Goal: Information Seeking & Learning: Check status

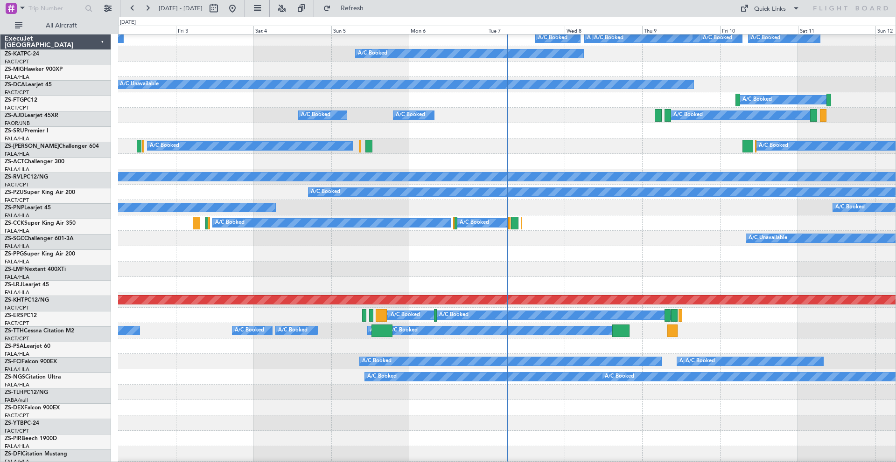
scroll to position [465, 0]
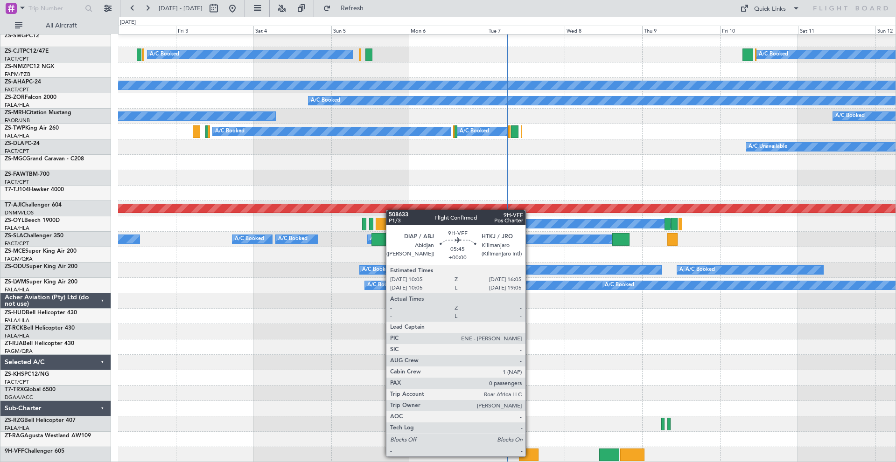
click at [530, 457] on div at bounding box center [529, 455] width 20 height 13
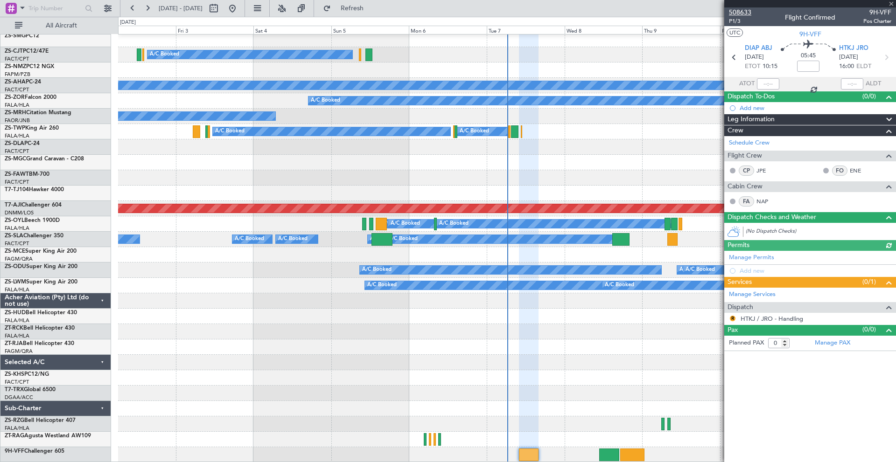
click at [737, 9] on span "508633" at bounding box center [740, 12] width 22 height 10
click at [24, 6] on span at bounding box center [22, 8] width 11 height 12
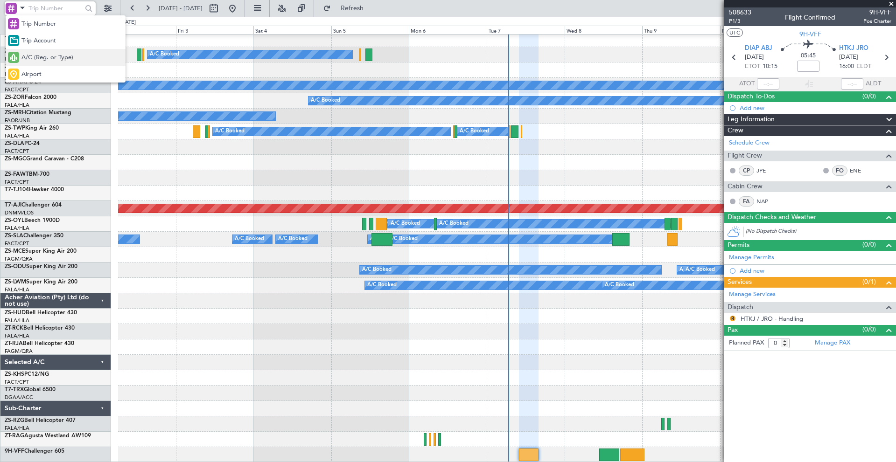
click at [25, 52] on div "A/C (Reg. or Type)" at bounding box center [66, 57] width 120 height 17
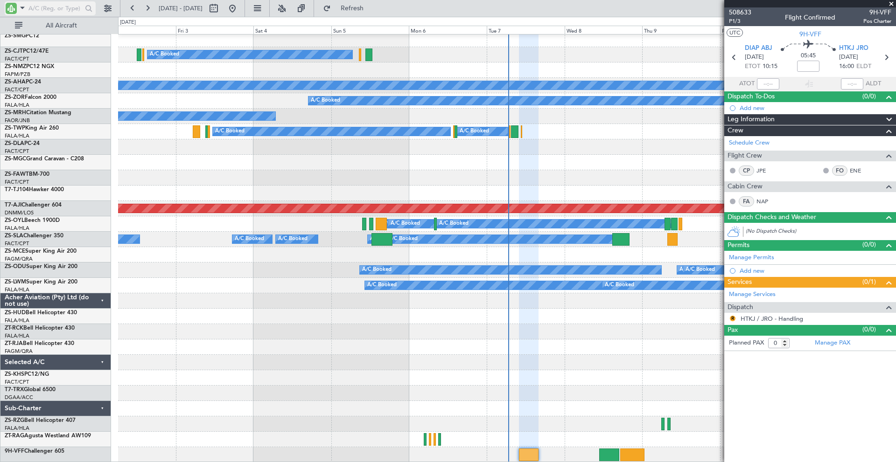
click at [49, 1] on input "text" at bounding box center [55, 8] width 54 height 14
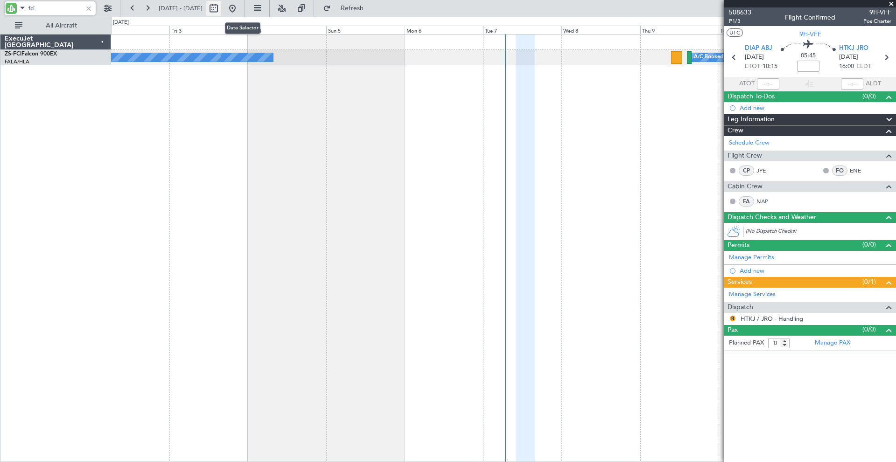
type input "fci"
click at [221, 9] on button at bounding box center [213, 8] width 15 height 15
select select "10"
select select "2025"
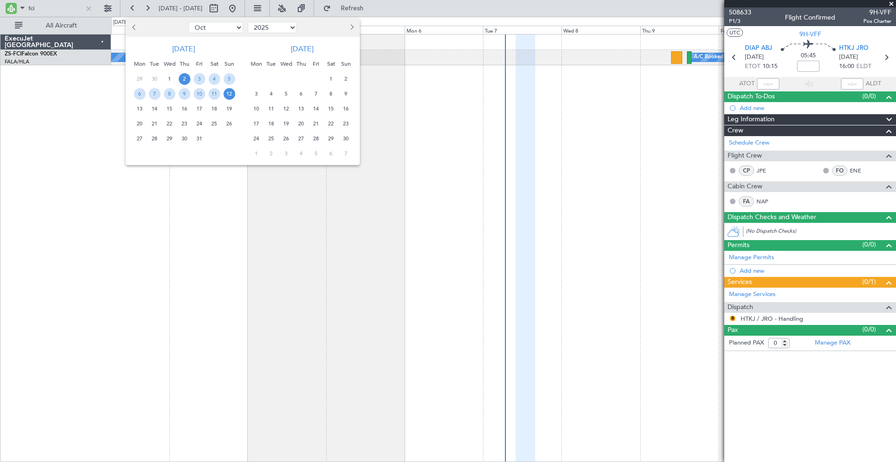
click at [352, 29] on button "Next month" at bounding box center [351, 27] width 10 height 15
click at [329, 123] on span "27" at bounding box center [331, 124] width 12 height 12
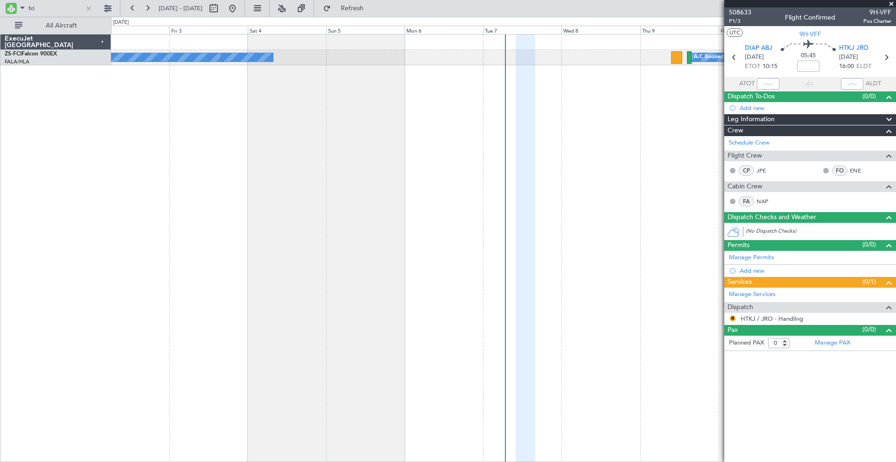
select select "12"
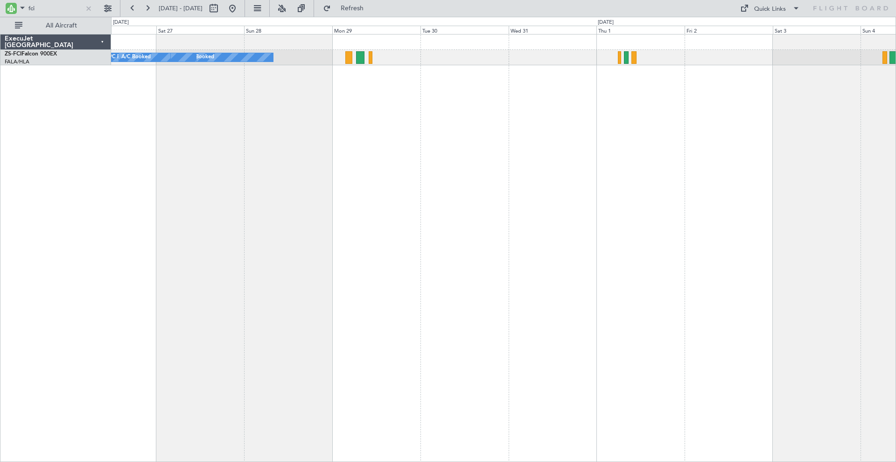
click at [541, 276] on div "A/C Booked A/C Booked A/C Booked A/C Booked A/C Booked A/C Booked" at bounding box center [503, 248] width 785 height 428
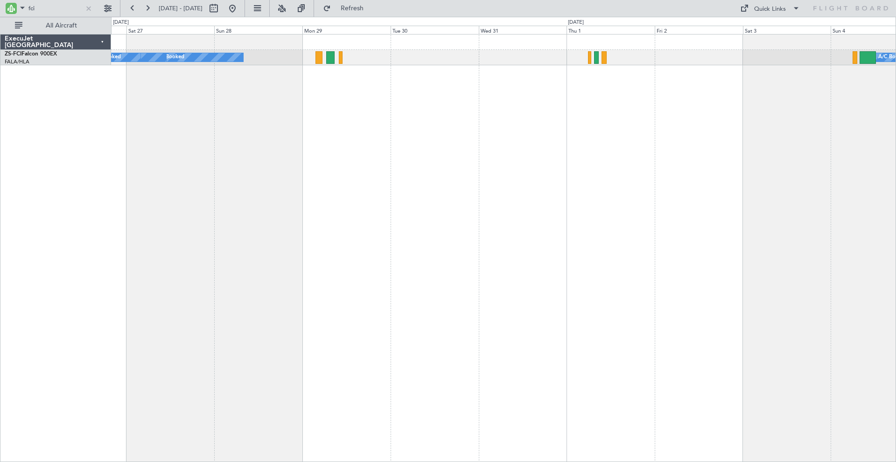
click at [626, 145] on div "A/C Booked A/C Booked A/C Booked A/C Booked A/C Booked A/C Booked" at bounding box center [503, 248] width 785 height 428
click at [56, 13] on input "fci" at bounding box center [55, 8] width 54 height 14
type input "f"
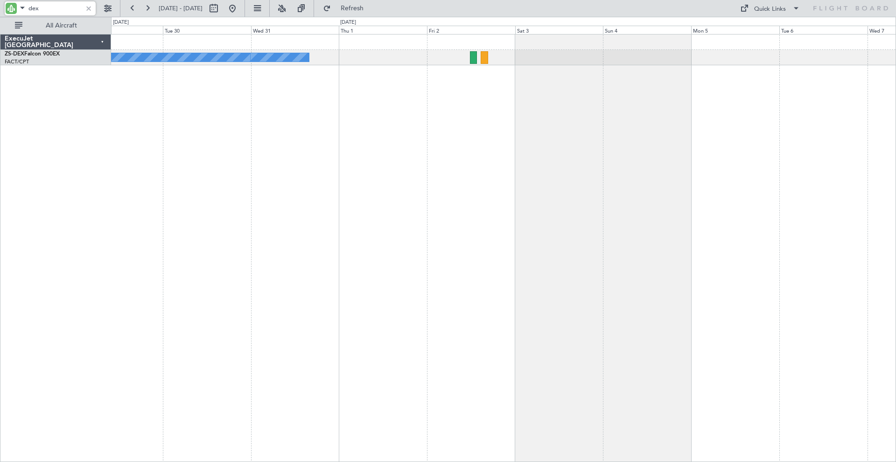
click at [500, 152] on div "A/C Unavailable A/C Unavailable" at bounding box center [503, 248] width 785 height 428
click at [60, 8] on input "dex" at bounding box center [55, 8] width 54 height 14
type input "d"
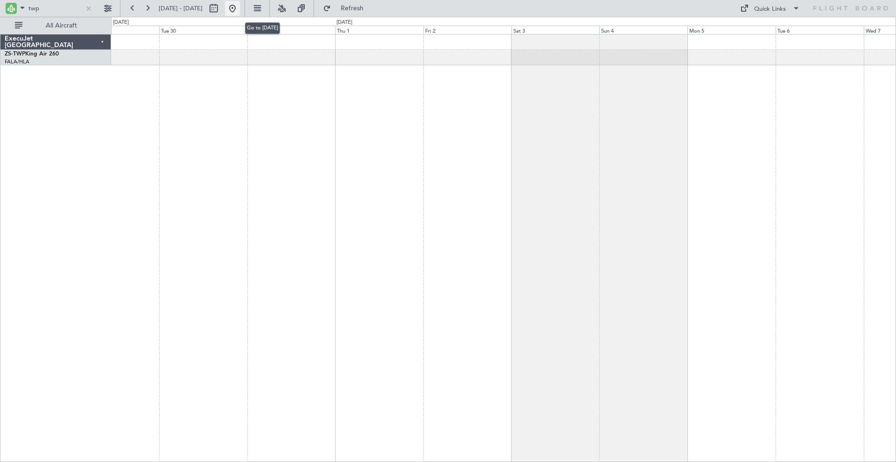
click at [240, 10] on button at bounding box center [232, 8] width 15 height 15
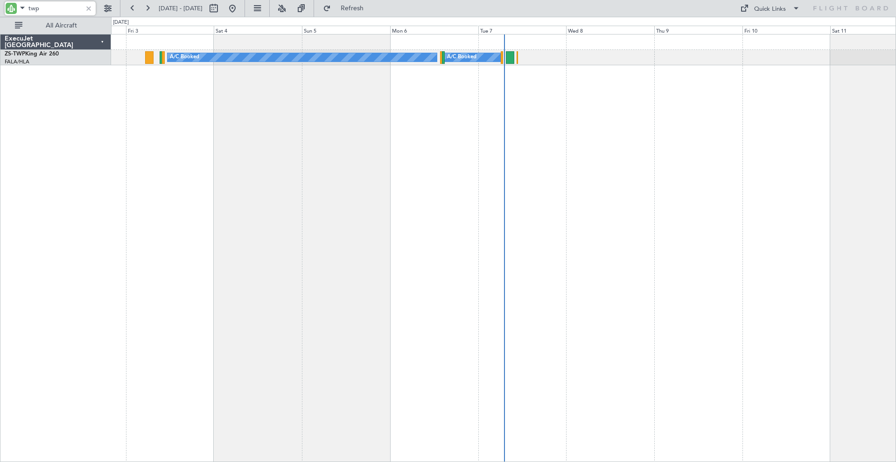
drag, startPoint x: 57, startPoint y: 14, endPoint x: 20, endPoint y: 11, distance: 37.9
click at [20, 11] on div "twp" at bounding box center [50, 8] width 91 height 14
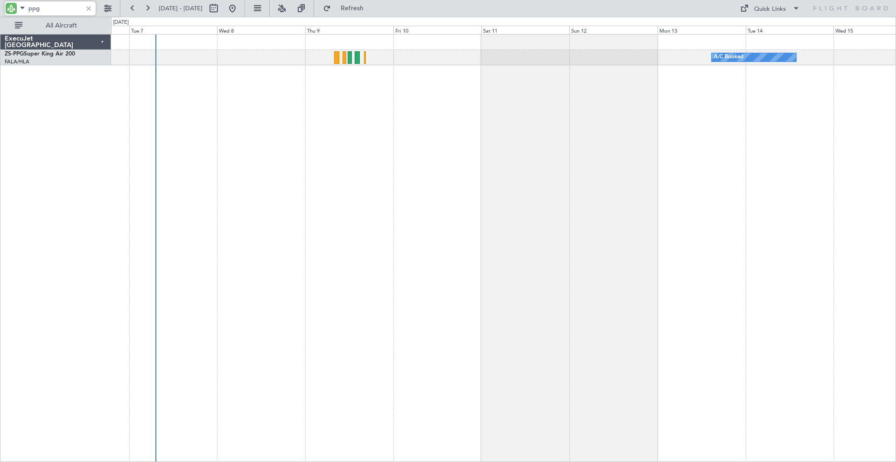
click at [359, 194] on div "A/C Booked A/C Booked" at bounding box center [503, 248] width 785 height 428
type input "ppg"
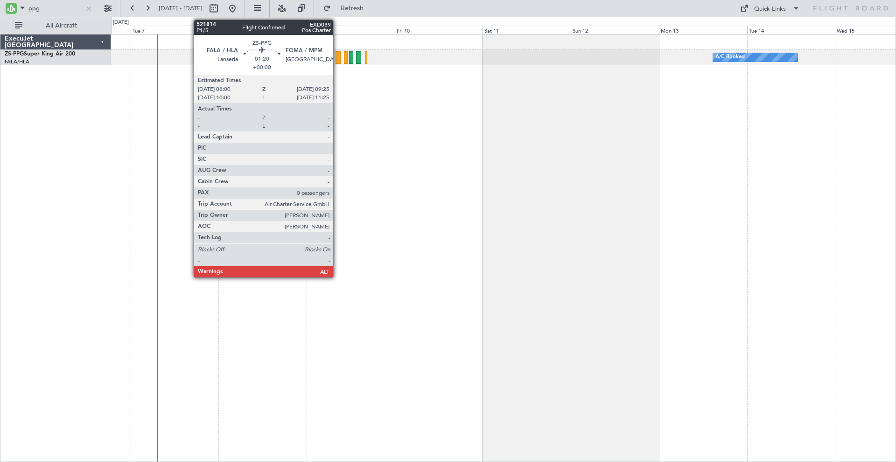
click at [337, 55] on div at bounding box center [339, 57] width 6 height 13
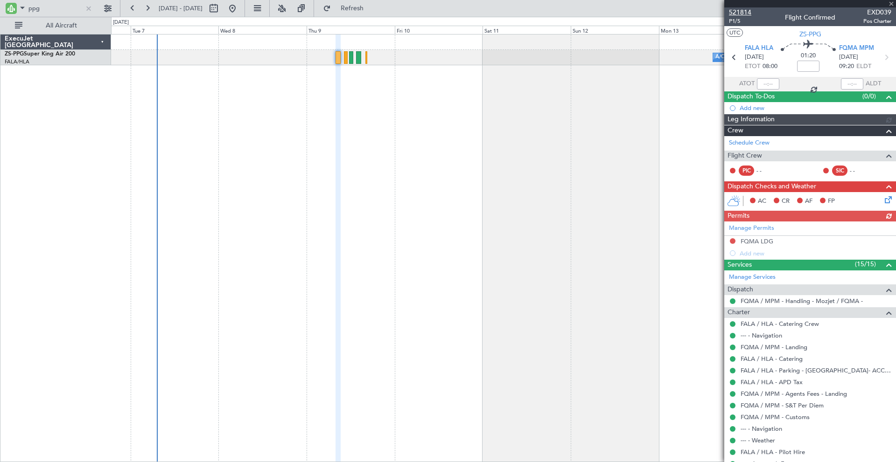
click at [739, 12] on span "521814" at bounding box center [740, 12] width 22 height 10
click at [107, 6] on button at bounding box center [107, 8] width 15 height 15
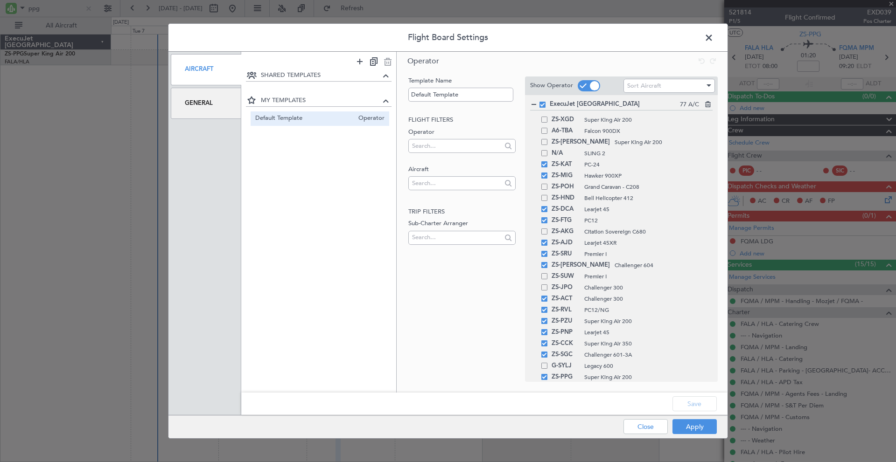
click at [197, 102] on div "General" at bounding box center [206, 103] width 70 height 31
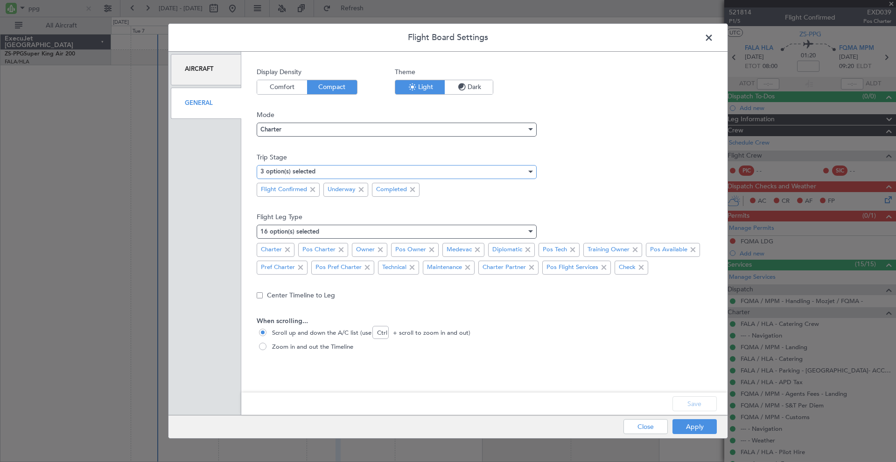
click at [342, 174] on div "3 option(s) selected" at bounding box center [393, 172] width 266 height 14
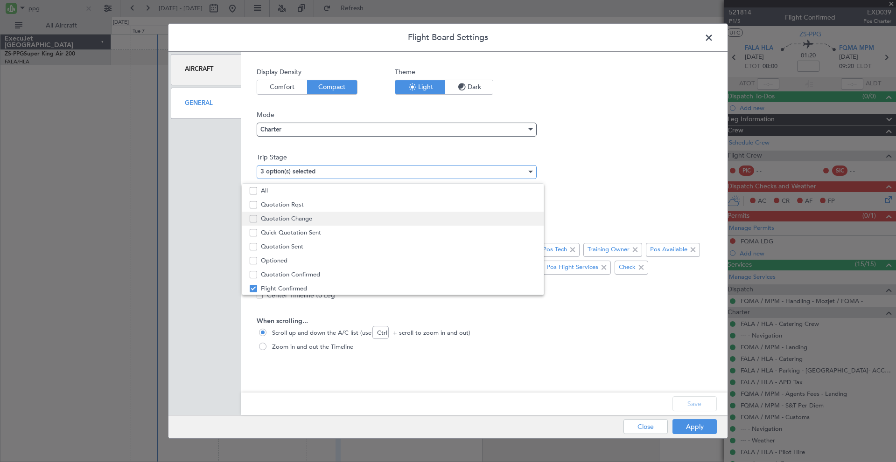
scroll to position [29, 0]
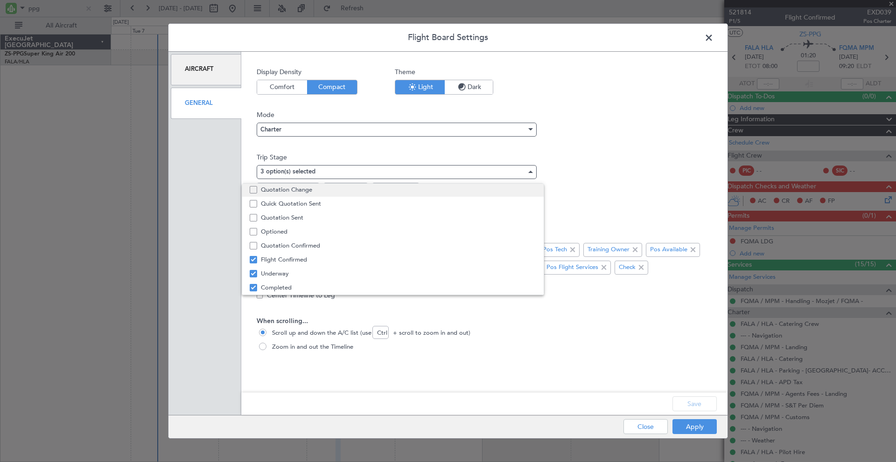
click at [293, 192] on span "Quotation Change" at bounding box center [398, 190] width 275 height 14
click at [273, 193] on span "Quotation Change" at bounding box center [398, 190] width 275 height 14
click at [274, 217] on span "Quotation Sent" at bounding box center [398, 218] width 275 height 14
click at [688, 407] on div at bounding box center [448, 231] width 896 height 462
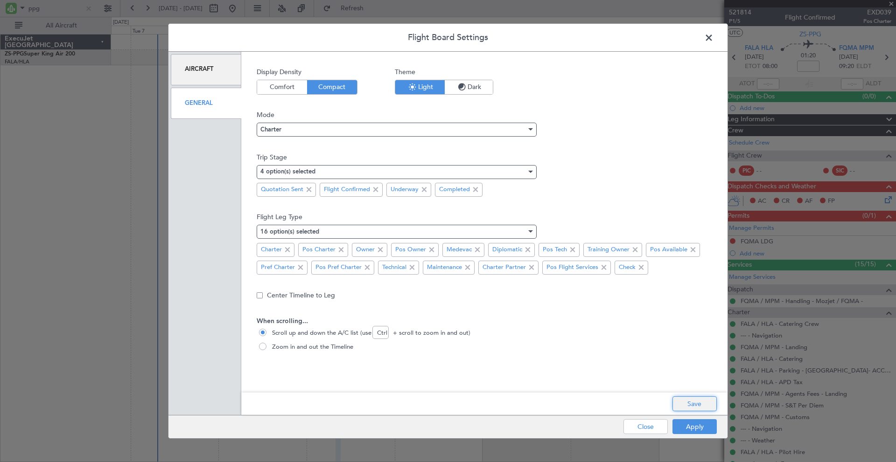
click at [687, 404] on button "Save" at bounding box center [694, 404] width 44 height 15
click at [688, 424] on button "Apply" at bounding box center [694, 427] width 44 height 15
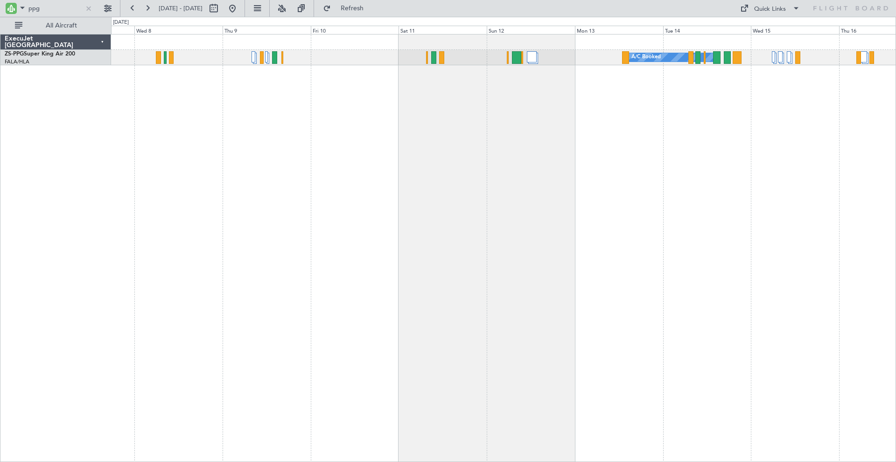
click at [429, 131] on div "A/C Booked A/C Booked" at bounding box center [503, 248] width 785 height 428
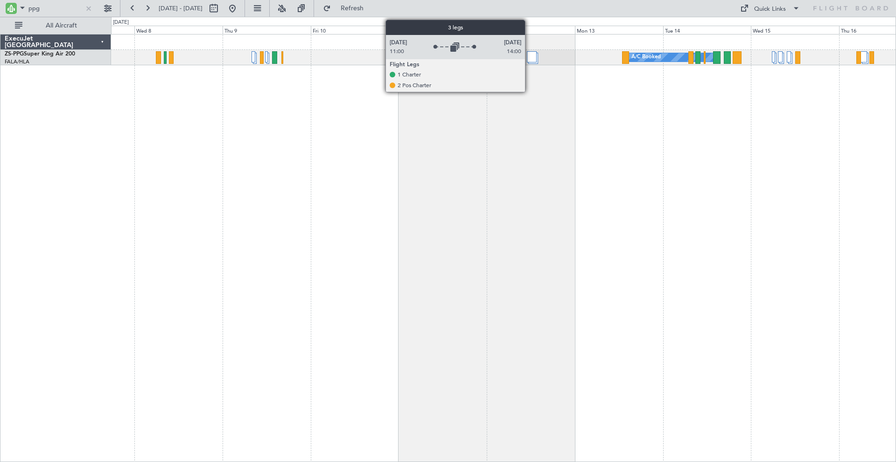
click at [529, 56] on div at bounding box center [532, 56] width 10 height 11
